Goal: Task Accomplishment & Management: Use online tool/utility

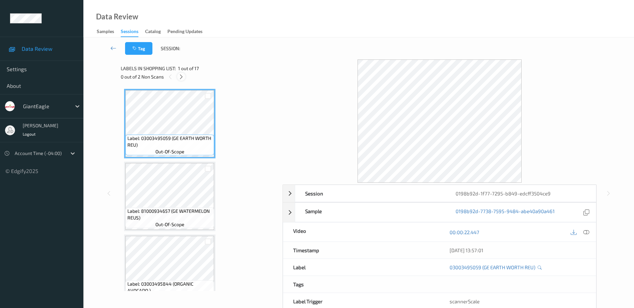
click at [183, 77] on icon at bounding box center [182, 77] width 6 height 6
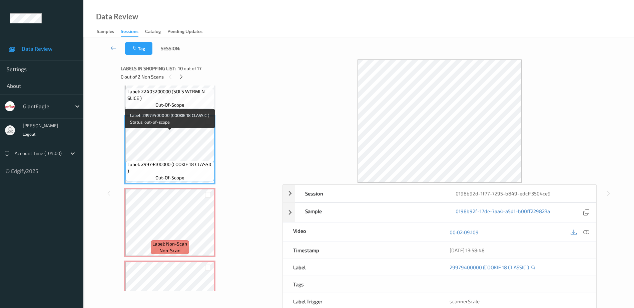
scroll to position [616, 0]
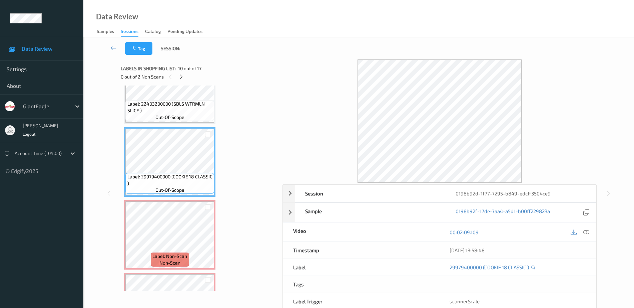
click at [177, 113] on span "Label: 22403200000 (SDLS WTRMLN SLICE )" at bounding box center [169, 106] width 85 height 13
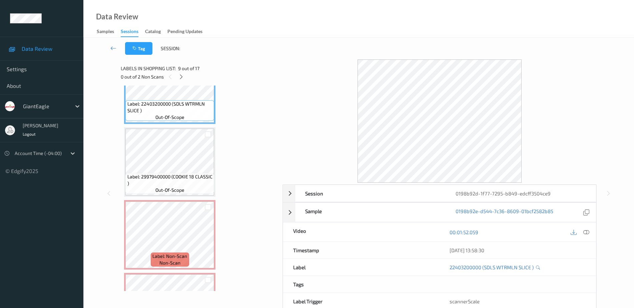
click at [582, 232] on div at bounding box center [586, 231] width 9 height 9
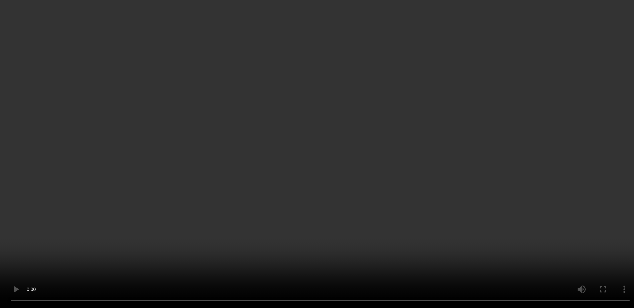
scroll to position [742, 0]
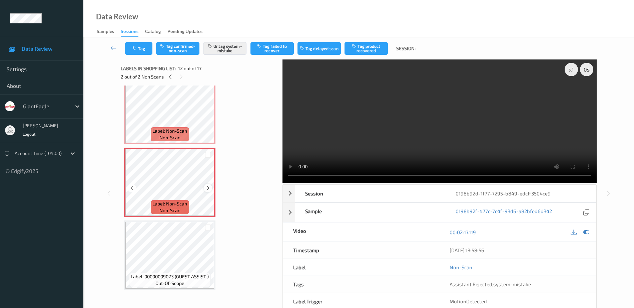
click at [209, 188] on icon at bounding box center [208, 188] width 6 height 6
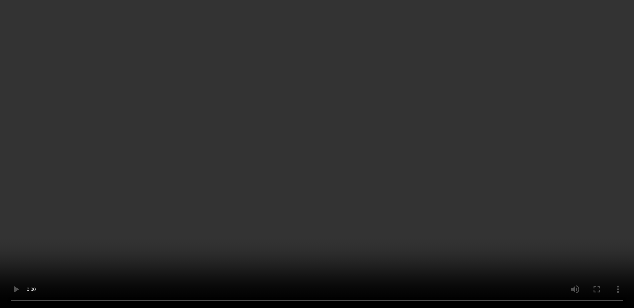
scroll to position [783, 0]
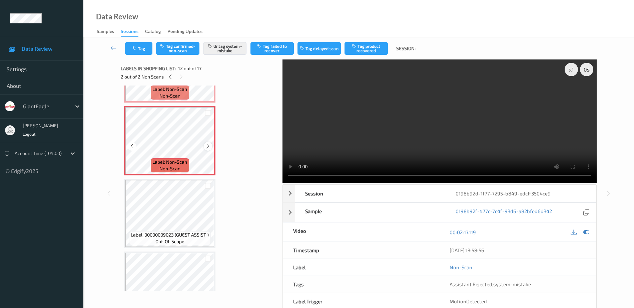
click at [210, 146] on icon at bounding box center [208, 146] width 6 height 6
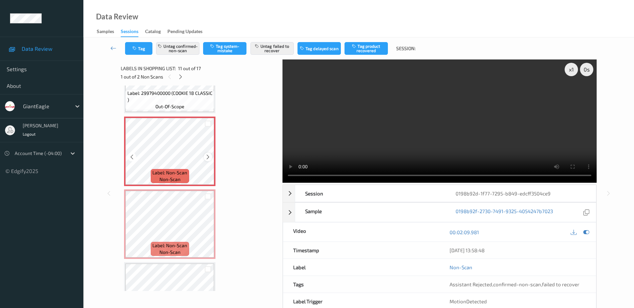
click at [209, 157] on icon at bounding box center [208, 157] width 6 height 6
click at [589, 231] on icon at bounding box center [587, 232] width 6 height 6
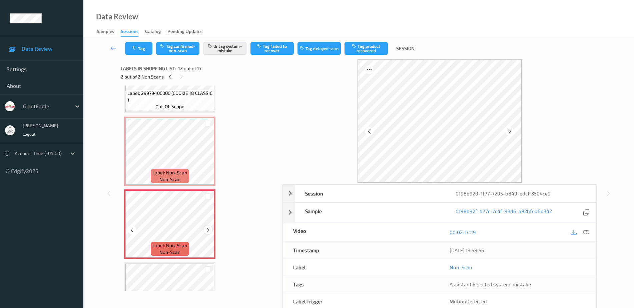
click at [207, 228] on icon at bounding box center [208, 230] width 6 height 6
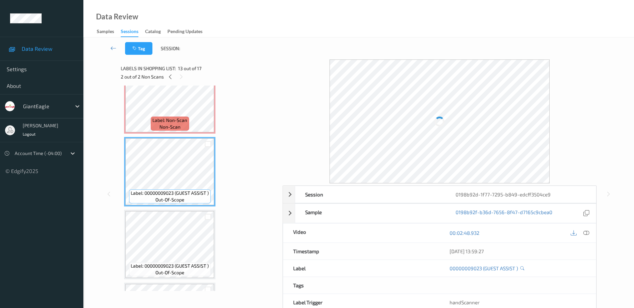
scroll to position [742, 0]
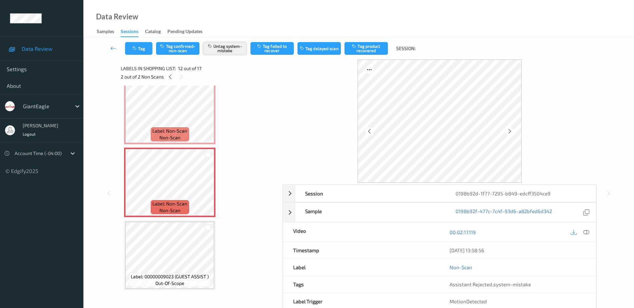
click at [232, 46] on button "Untag system-mistake" at bounding box center [224, 48] width 43 height 13
click at [176, 49] on button "Tag confirmed-non-scan" at bounding box center [177, 48] width 43 height 13
click at [275, 48] on button "Tag failed to recover" at bounding box center [272, 48] width 43 height 13
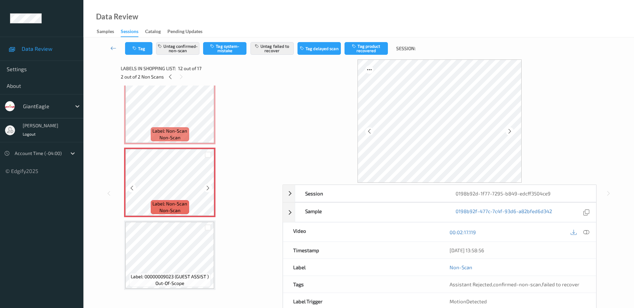
click at [164, 137] on span "non-scan" at bounding box center [170, 137] width 21 height 7
